Goal: Task Accomplishment & Management: Manage account settings

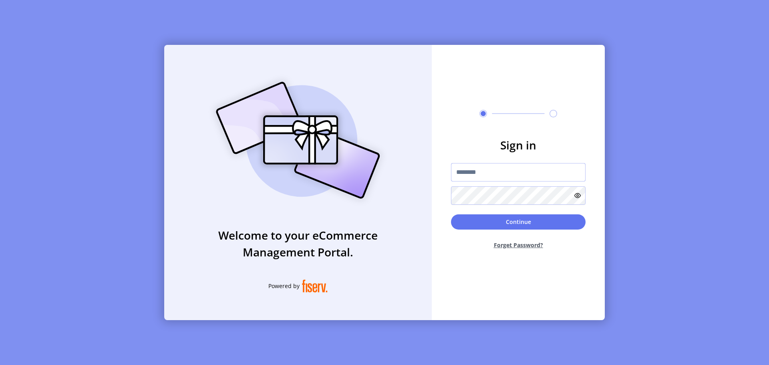
click at [492, 172] on input "text" at bounding box center [518, 172] width 135 height 18
click at [531, 228] on button "Continue" at bounding box center [518, 221] width 135 height 15
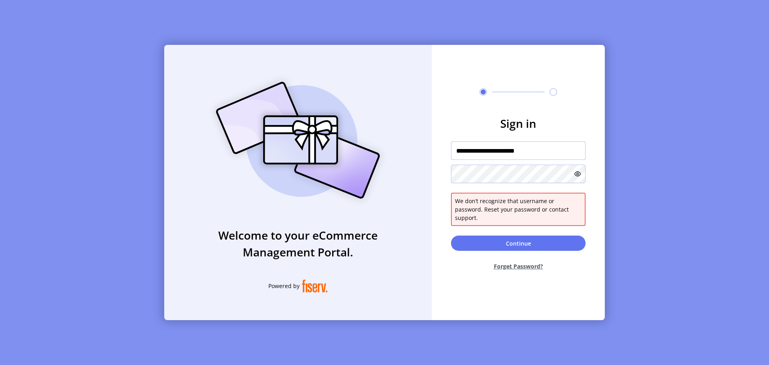
click at [555, 154] on input "**********" at bounding box center [518, 150] width 135 height 18
type input "**********"
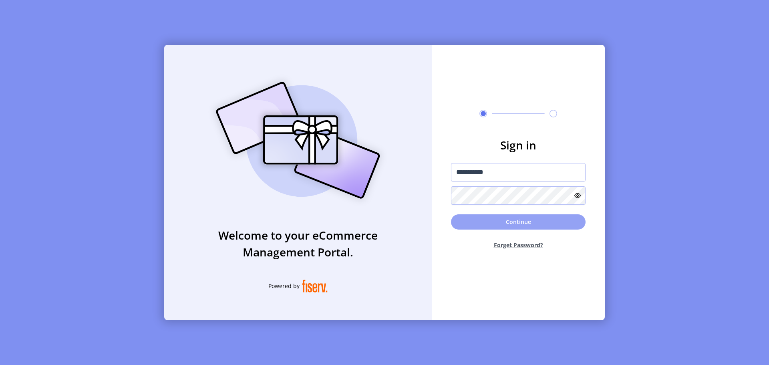
click at [539, 226] on button "Continue" at bounding box center [518, 221] width 135 height 15
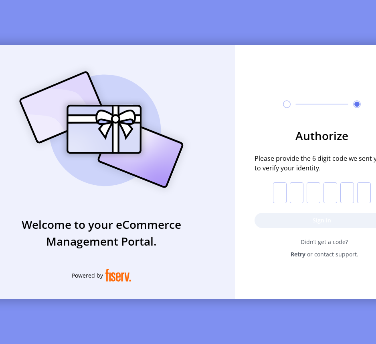
click at [257, 195] on form "Authorize Please provide the 6 digit code we sent you to verify your identity. …" at bounding box center [321, 192] width 173 height 131
click at [264, 266] on div "Authorize Please provide the 6 digit code we sent you to verify your identity. …" at bounding box center [321, 162] width 173 height 235
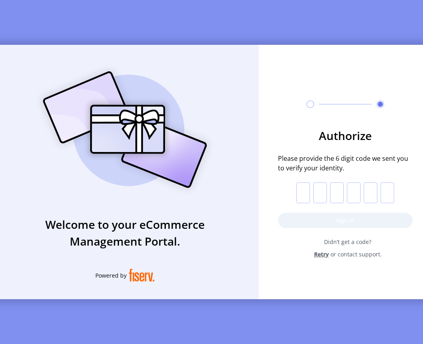
drag, startPoint x: 134, startPoint y: 318, endPoint x: 134, endPoint y: 322, distance: 4.8
click at [134, 318] on div "Welcome to your eCommerce Management Portal. Powered by Authorize Please provid…" at bounding box center [211, 172] width 423 height 344
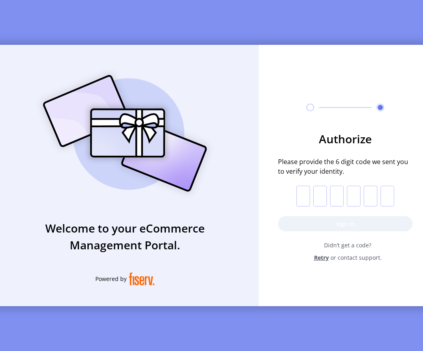
click at [308, 201] on input "text" at bounding box center [303, 196] width 14 height 21
type input "*"
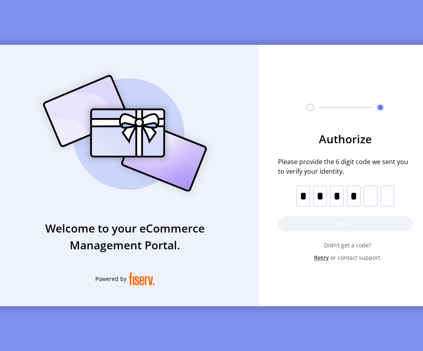
type input "*"
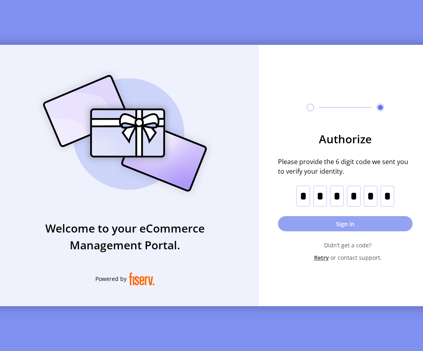
type input "*"
click at [302, 223] on button "Sign in" at bounding box center [345, 223] width 135 height 15
